Goal: Information Seeking & Learning: Find specific fact

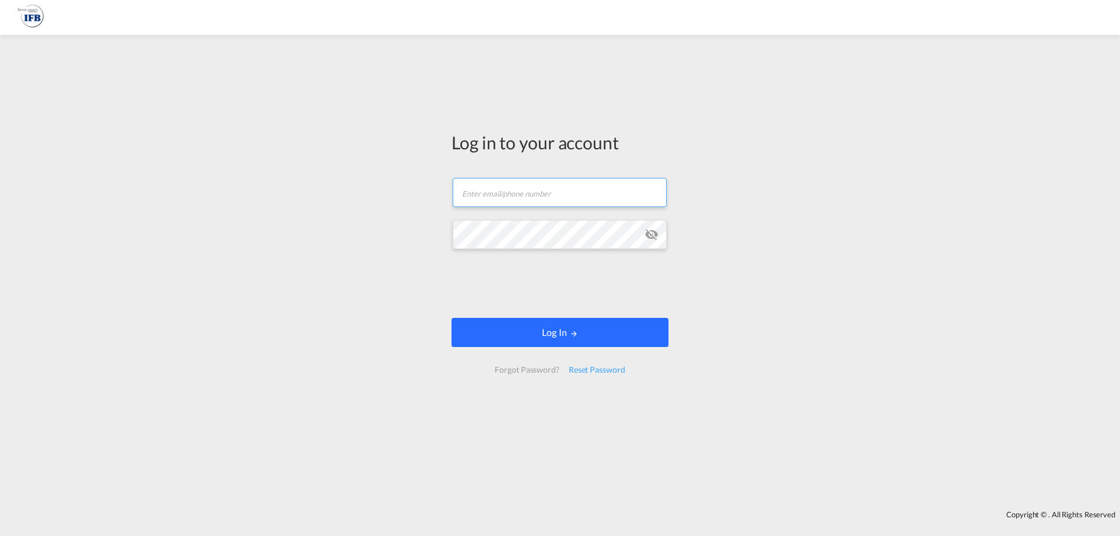
type input "[PERSON_NAME][EMAIL_ADDRESS][DOMAIN_NAME]"
click at [546, 341] on button "Log In" at bounding box center [559, 332] width 217 height 29
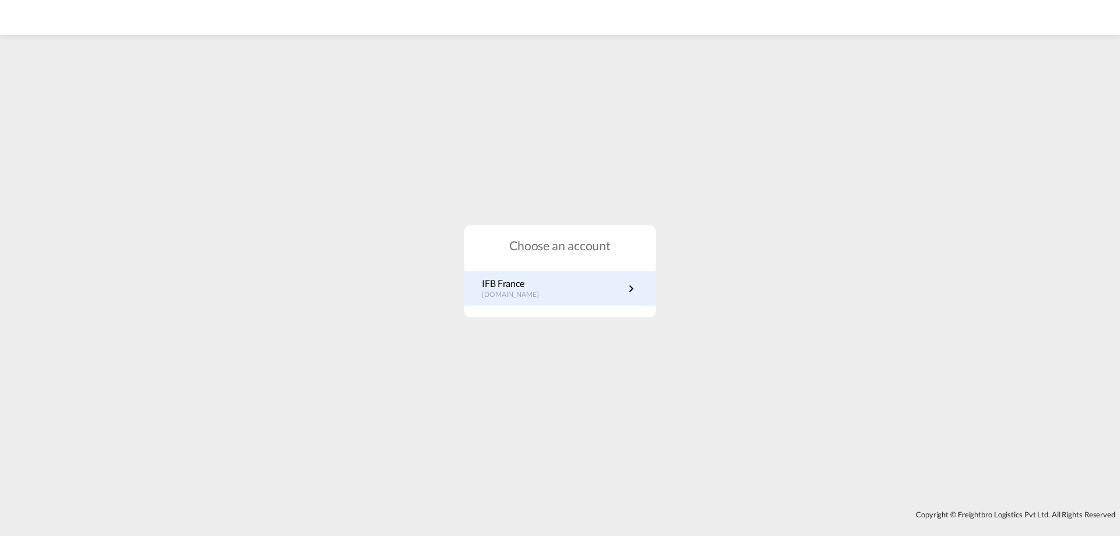
click at [520, 292] on p "fr.portal.ifb.com" at bounding box center [516, 295] width 69 height 10
